Goal: Find specific page/section: Find specific page/section

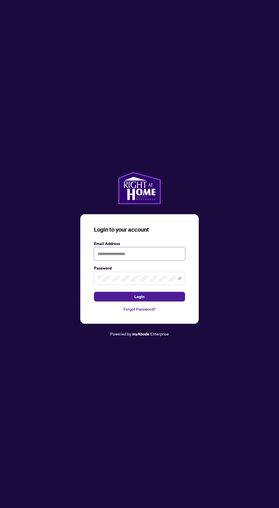
click at [153, 260] on input "text" at bounding box center [139, 253] width 91 height 13
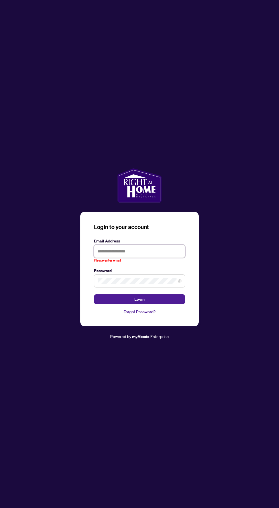
type input "**********"
click at [94, 294] on button "Login" at bounding box center [139, 299] width 91 height 10
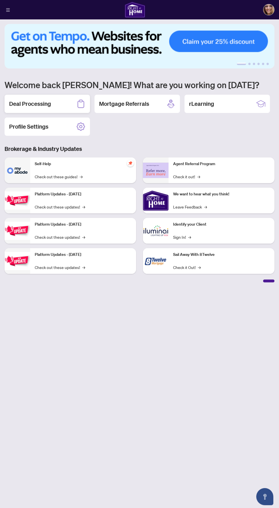
click at [69, 102] on div "Deal Processing" at bounding box center [48, 104] width 86 height 18
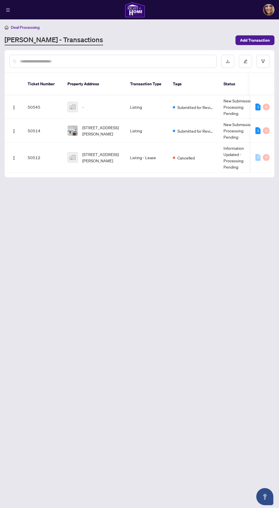
click at [200, 158] on td "Cancelled" at bounding box center [194, 158] width 51 height 30
click at [225, 146] on td "Information Updated - Processing Pending" at bounding box center [240, 158] width 43 height 30
click at [253, 151] on td "0 0" at bounding box center [262, 158] width 23 height 30
click at [23, 146] on td at bounding box center [14, 158] width 18 height 30
click at [111, 153] on span "[STREET_ADDRESS][PERSON_NAME]" at bounding box center [101, 157] width 39 height 13
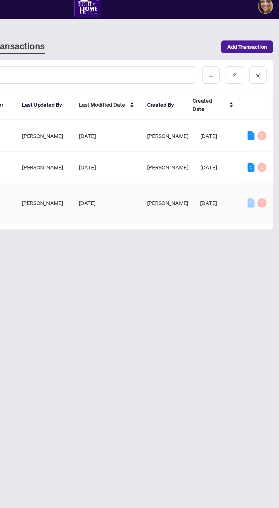
click at [252, 148] on td "0 0" at bounding box center [262, 158] width 23 height 30
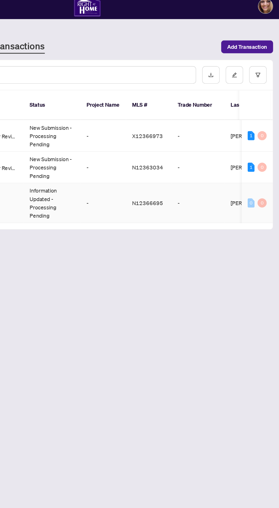
scroll to position [0, 125]
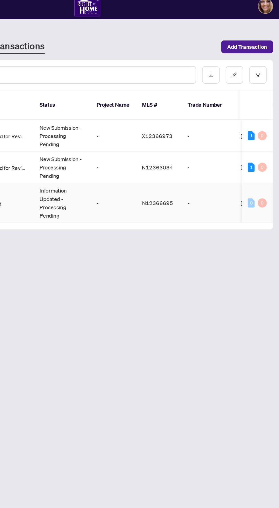
click at [196, 155] on span "N12366695" at bounding box center [187, 157] width 23 height 5
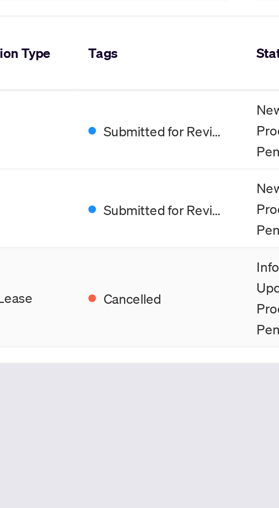
click at [199, 150] on td "Cancelled" at bounding box center [194, 158] width 51 height 30
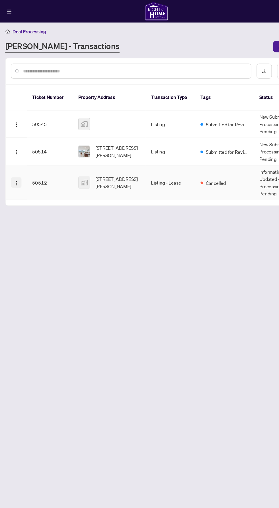
click at [14, 156] on img "button" at bounding box center [14, 158] width 5 height 5
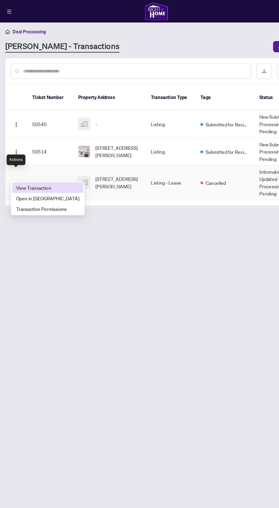
click at [44, 165] on span "View Transaction" at bounding box center [41, 162] width 54 height 6
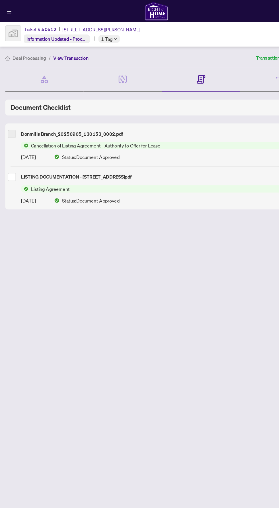
click at [173, 67] on icon at bounding box center [173, 67] width 2 height 1
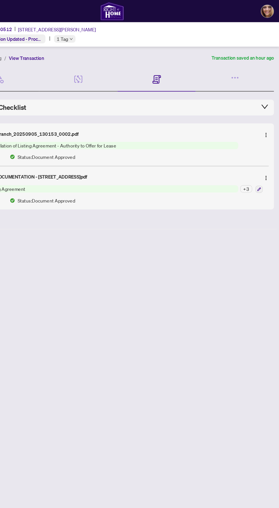
click at [172, 67] on icon at bounding box center [173, 67] width 2 height 1
click at [268, 89] on icon "collapsed" at bounding box center [267, 91] width 7 height 7
